Goal: Information Seeking & Learning: Learn about a topic

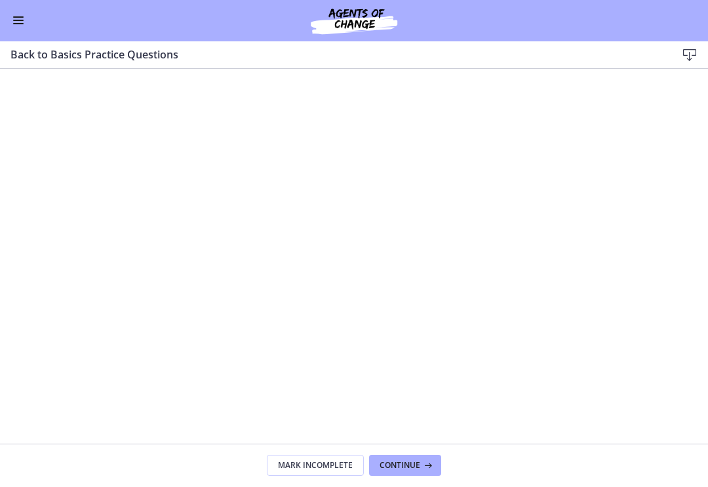
click at [415, 472] on button "Continue" at bounding box center [405, 465] width 72 height 21
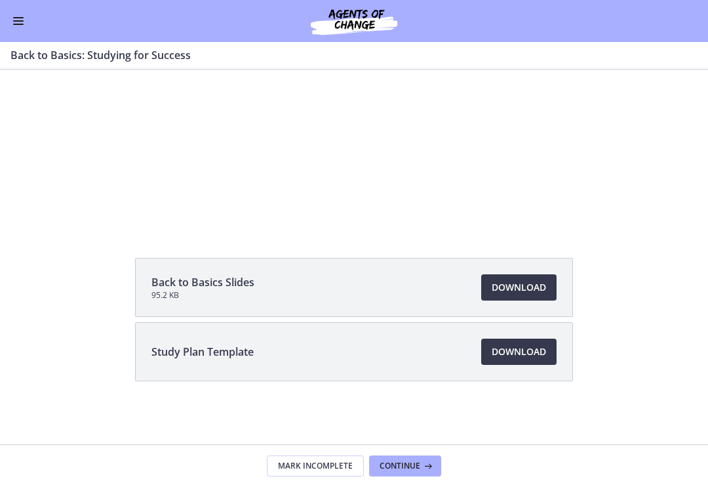
scroll to position [138, 0]
click at [513, 346] on span "Download Opens in a new window" at bounding box center [519, 352] width 54 height 16
click at [398, 472] on button "Continue" at bounding box center [405, 465] width 72 height 21
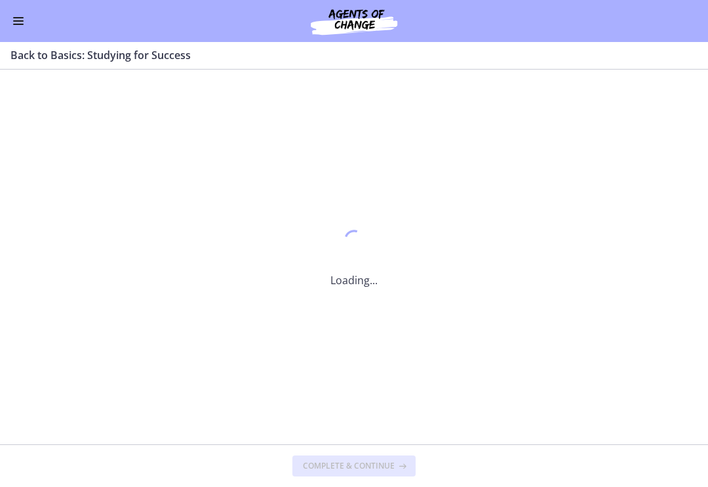
scroll to position [0, 0]
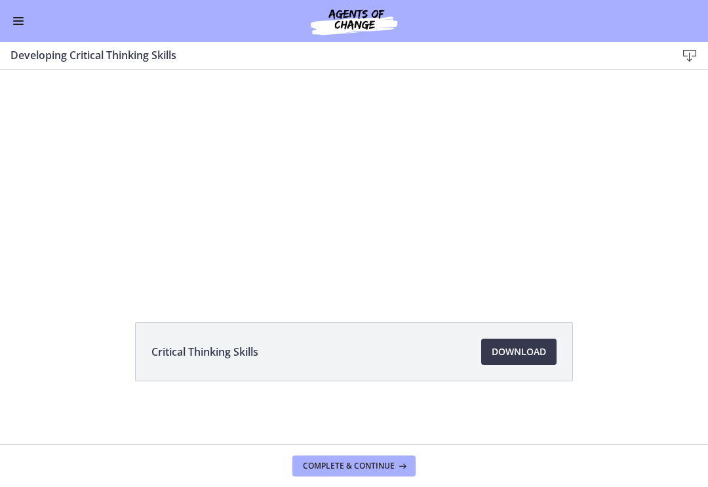
scroll to position [74, 0]
click at [515, 356] on span "Download Opens in a new window" at bounding box center [519, 352] width 54 height 16
click at [520, 353] on span "Download Opens in a new window" at bounding box center [519, 352] width 54 height 16
click at [382, 462] on span "Complete & continue" at bounding box center [349, 465] width 92 height 10
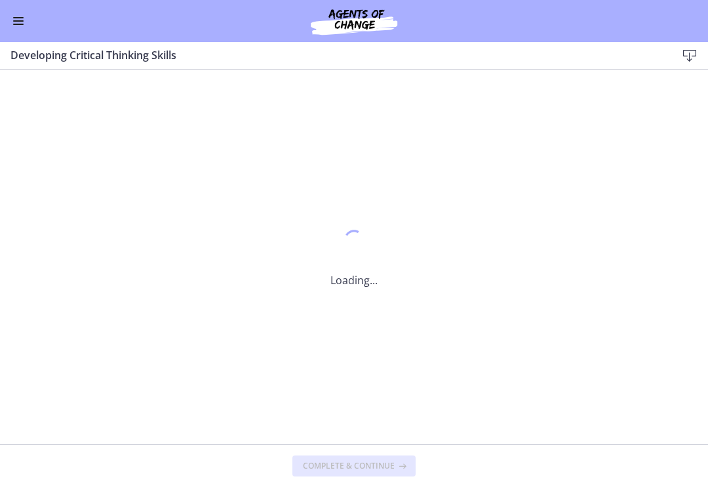
scroll to position [0, 0]
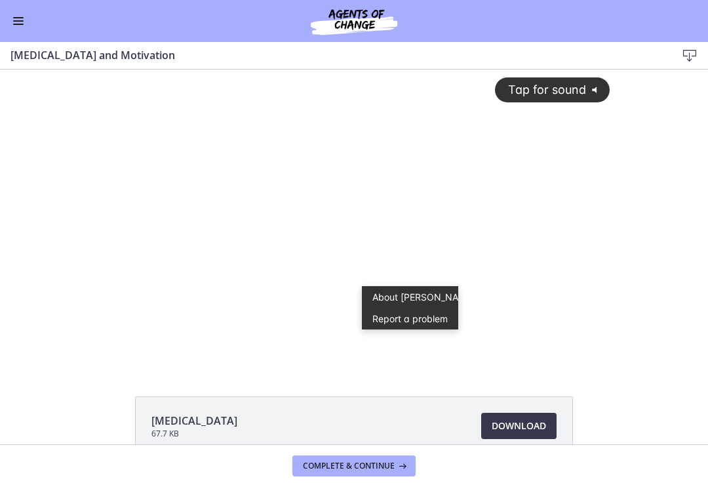
click at [556, 100] on button "Tap for sound @keyframes VOLUME_SMALL_WAVE_FLASH { 0% { opacity: 0; } 33% { opa…" at bounding box center [552, 89] width 114 height 24
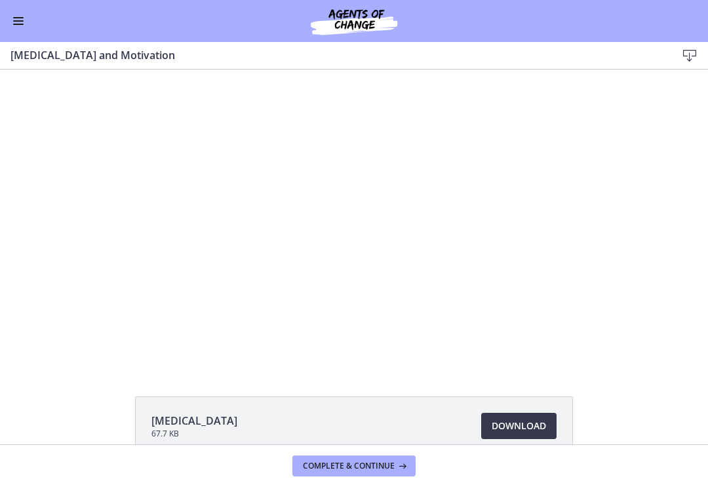
click at [529, 430] on span "Download Opens in a new window" at bounding box center [519, 426] width 54 height 16
